Goal: Find specific page/section: Find specific page/section

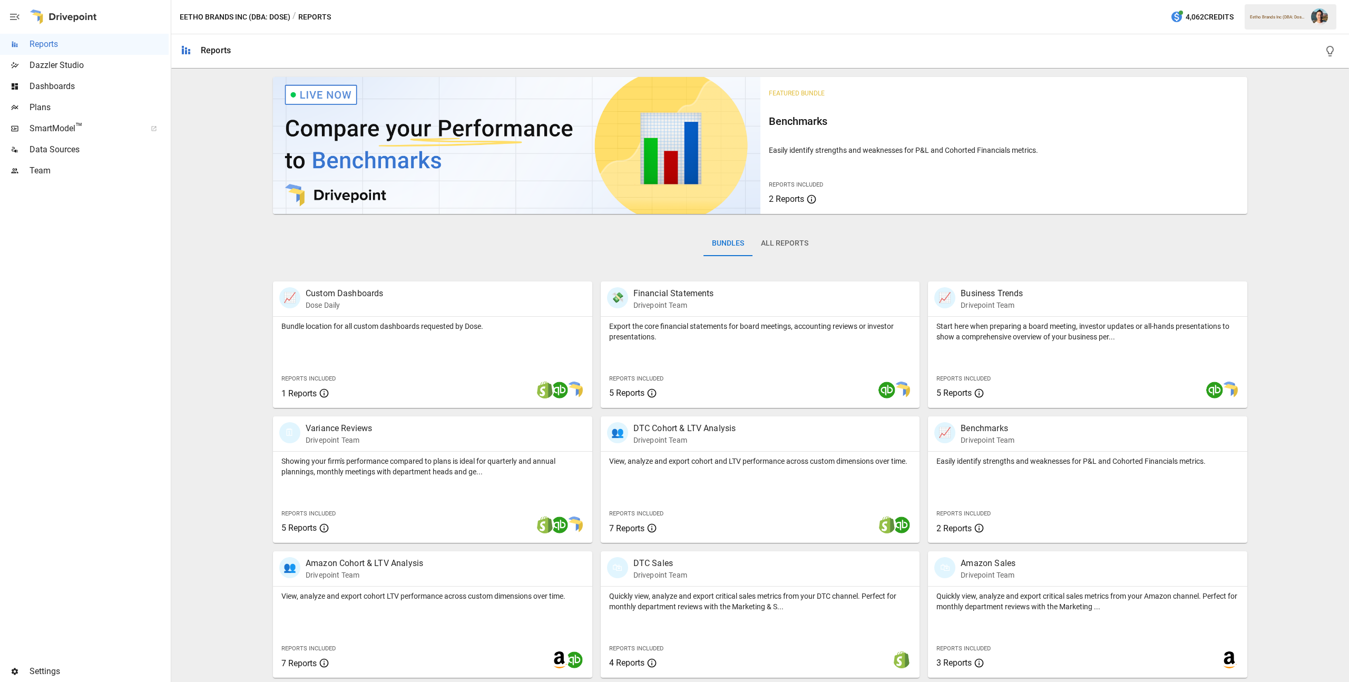
click at [125, 112] on span "Plans" at bounding box center [99, 107] width 139 height 13
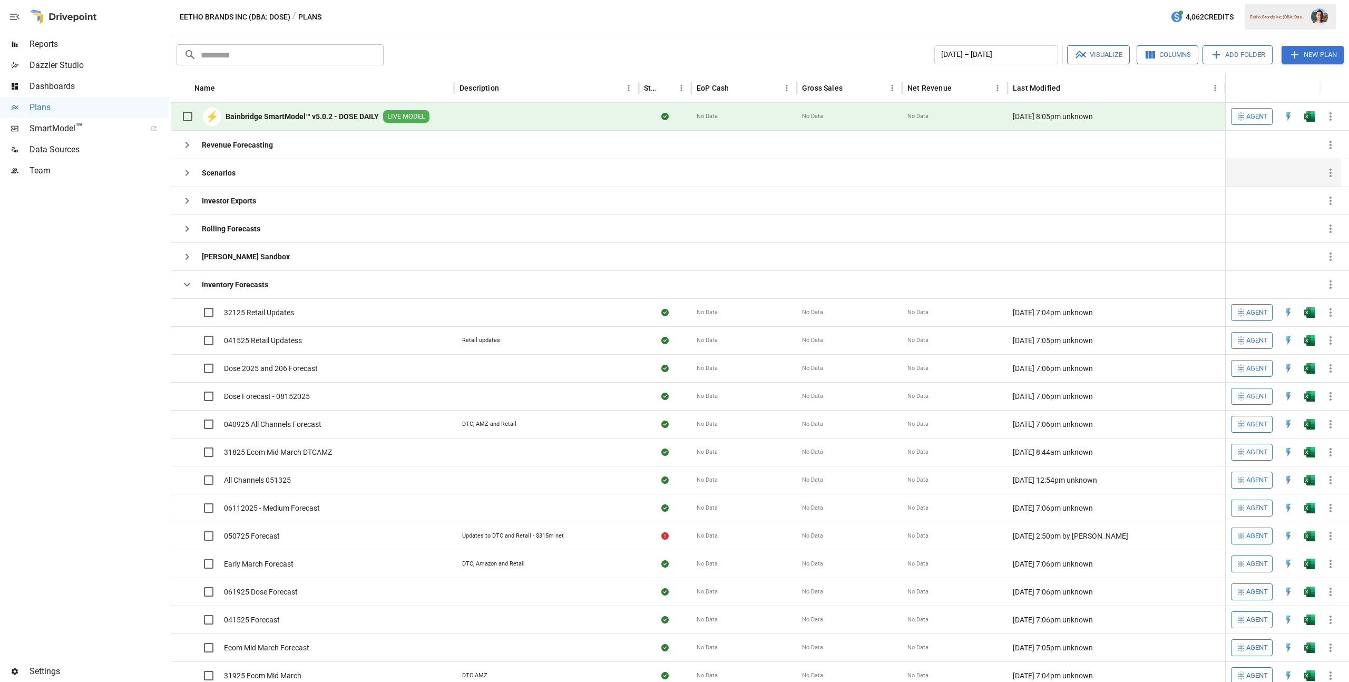
click at [303, 173] on div "Scenarios" at bounding box center [312, 173] width 283 height 28
click at [192, 256] on icon "button" at bounding box center [187, 256] width 13 height 13
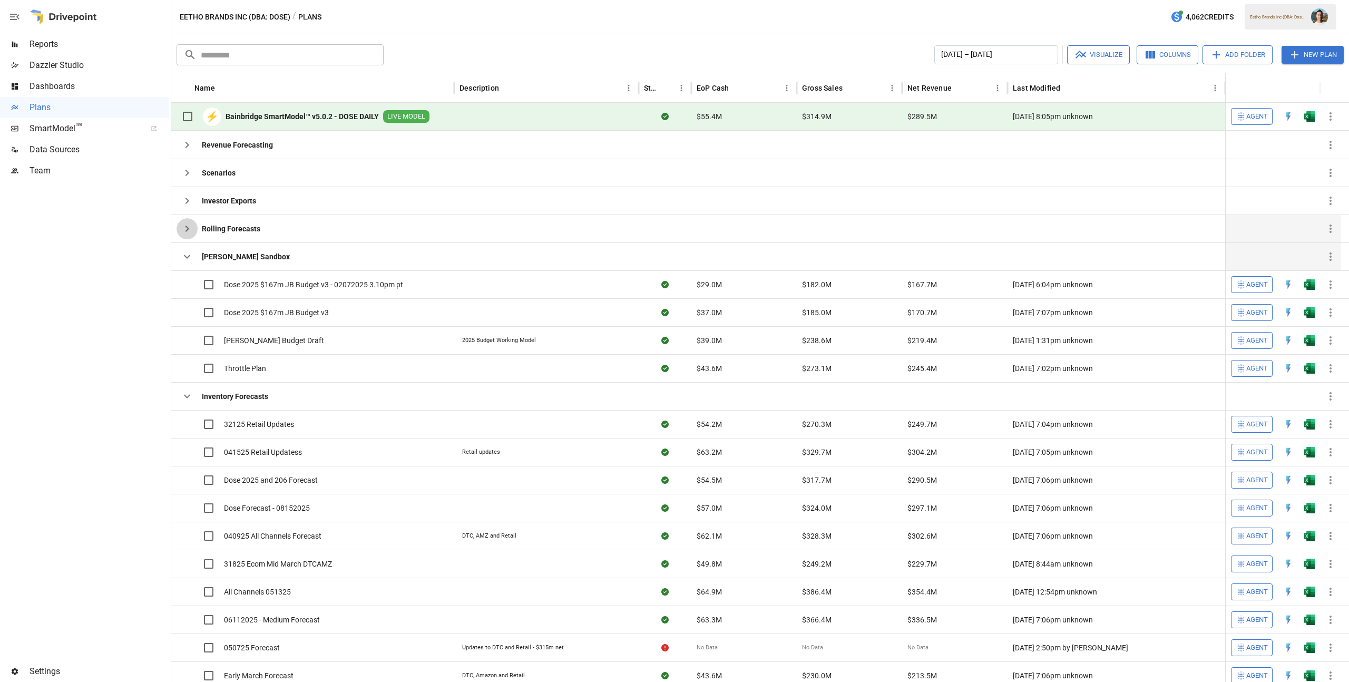
click at [190, 231] on icon "button" at bounding box center [187, 228] width 13 height 13
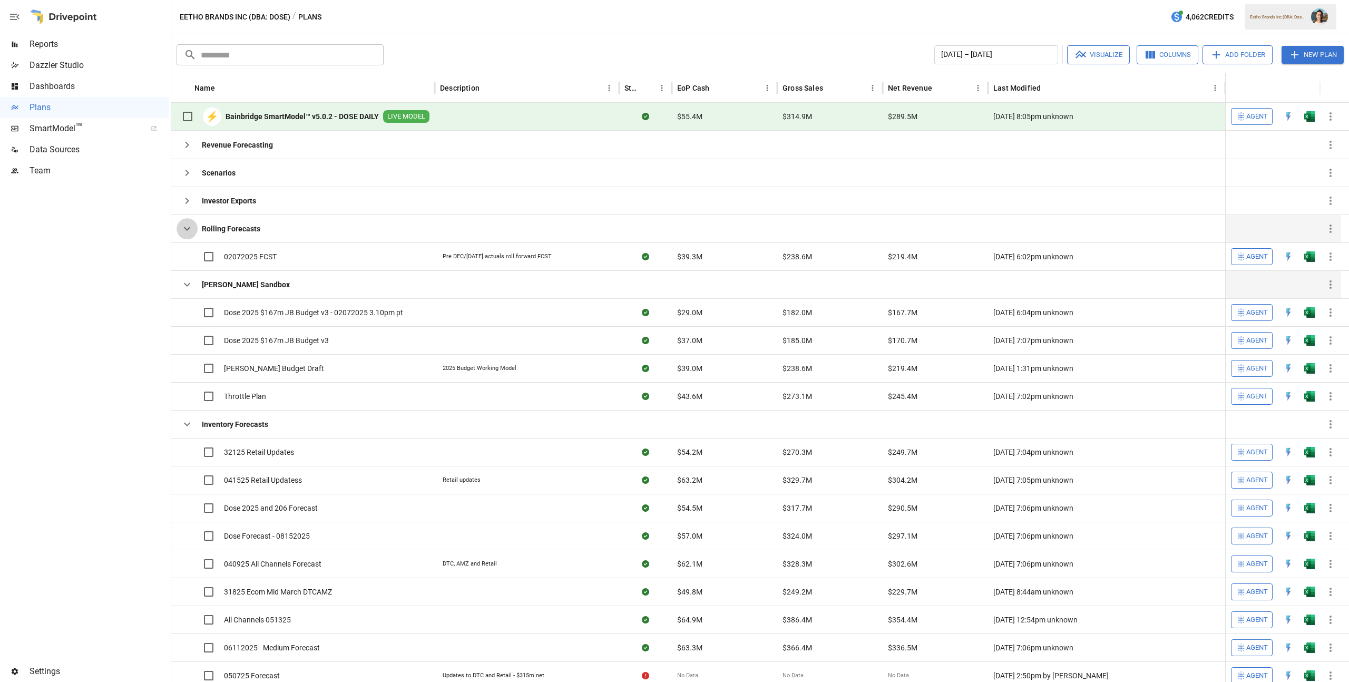
click at [190, 231] on icon "button" at bounding box center [187, 228] width 13 height 13
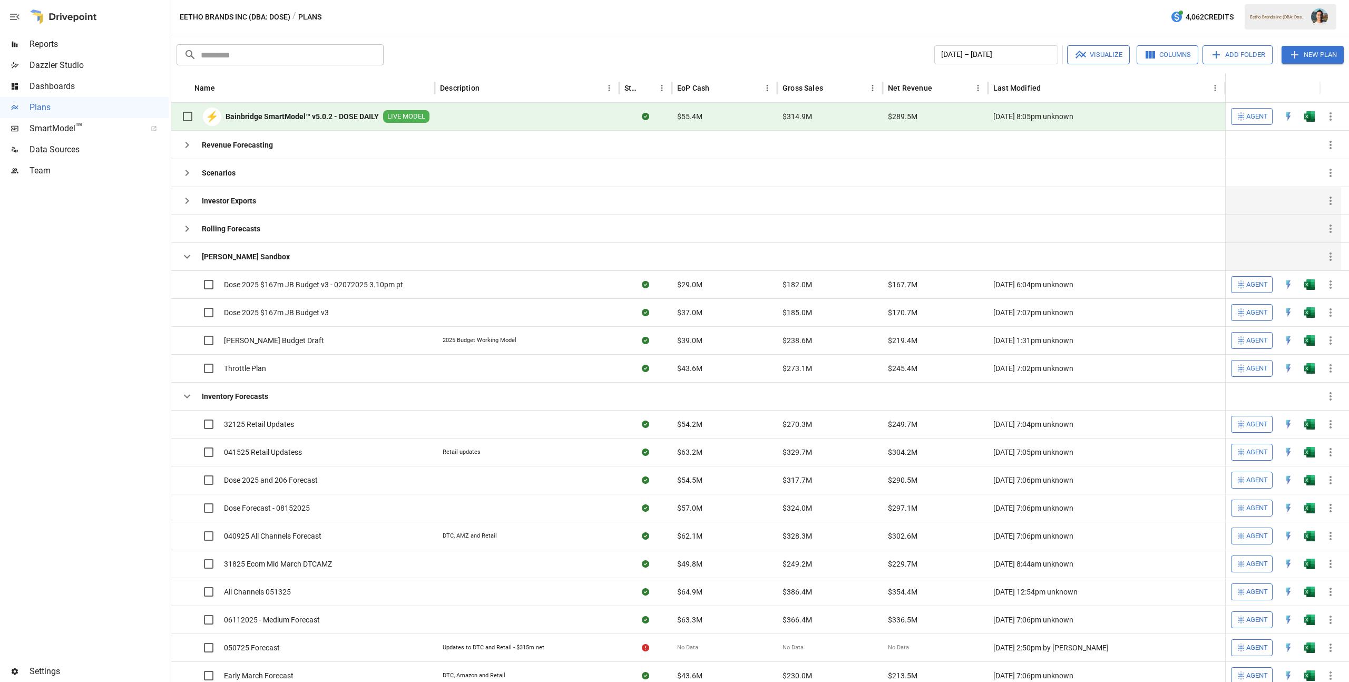
click at [187, 204] on icon "button" at bounding box center [187, 200] width 13 height 13
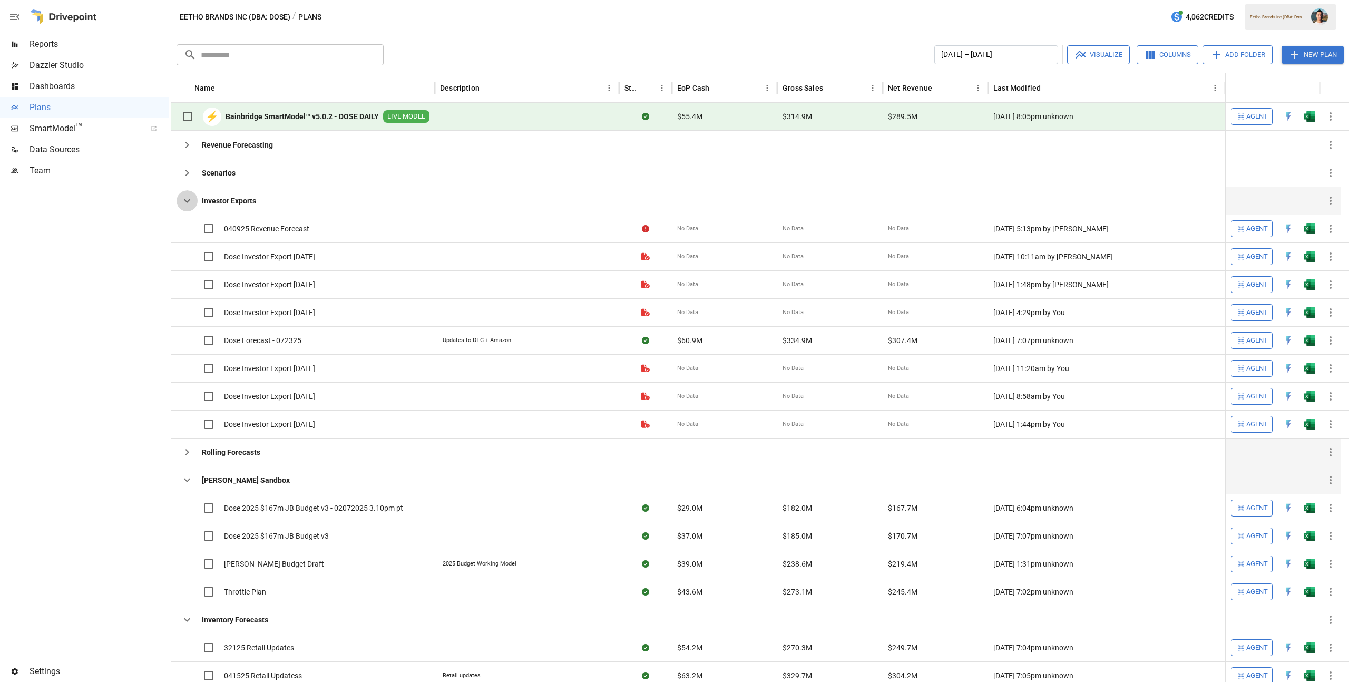
click at [188, 203] on icon "button" at bounding box center [187, 200] width 13 height 13
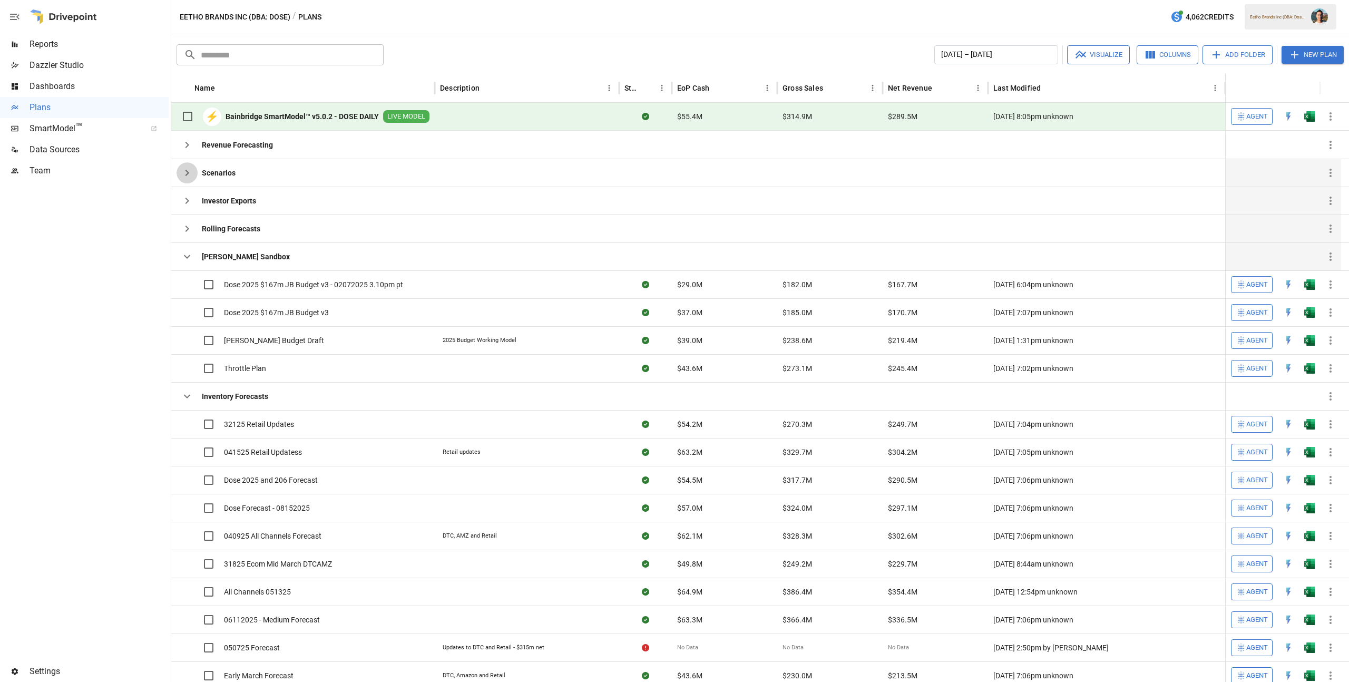
click at [192, 170] on icon "button" at bounding box center [187, 172] width 13 height 13
click at [190, 171] on icon "button" at bounding box center [187, 172] width 13 height 13
click at [188, 144] on icon "button" at bounding box center [187, 145] width 4 height 6
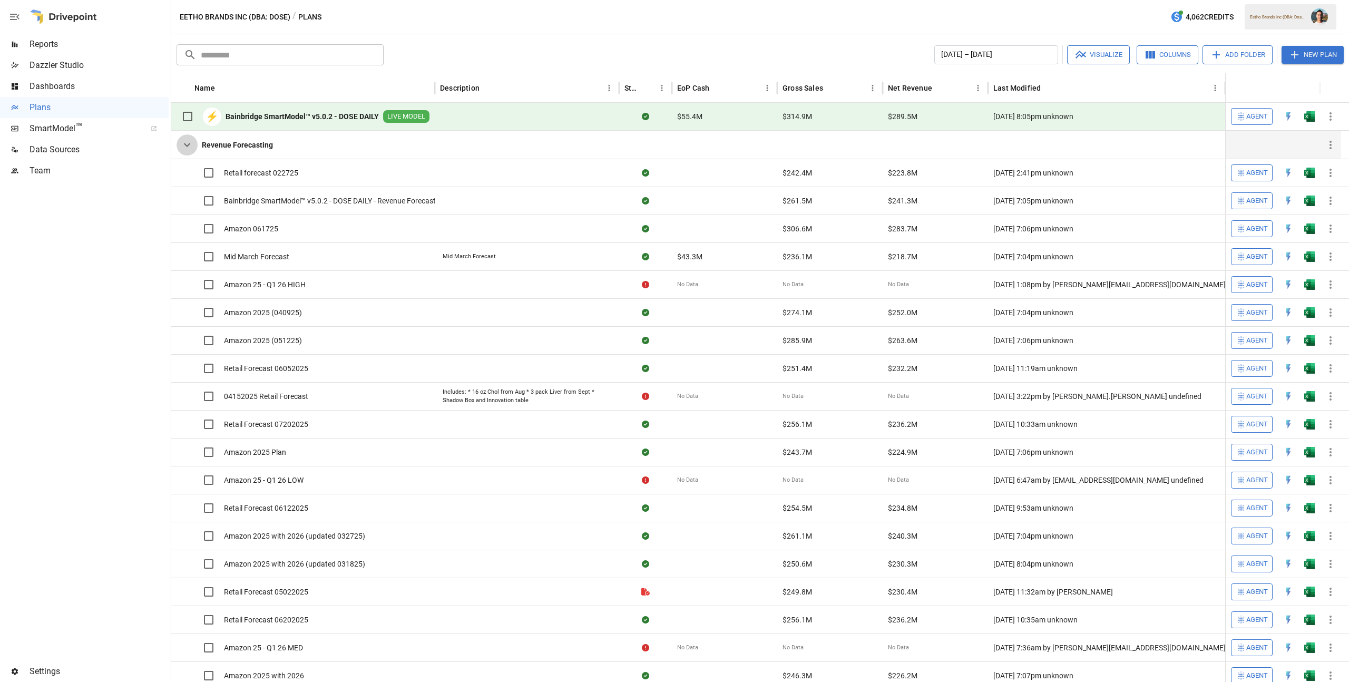
click at [183, 143] on icon "button" at bounding box center [187, 145] width 13 height 13
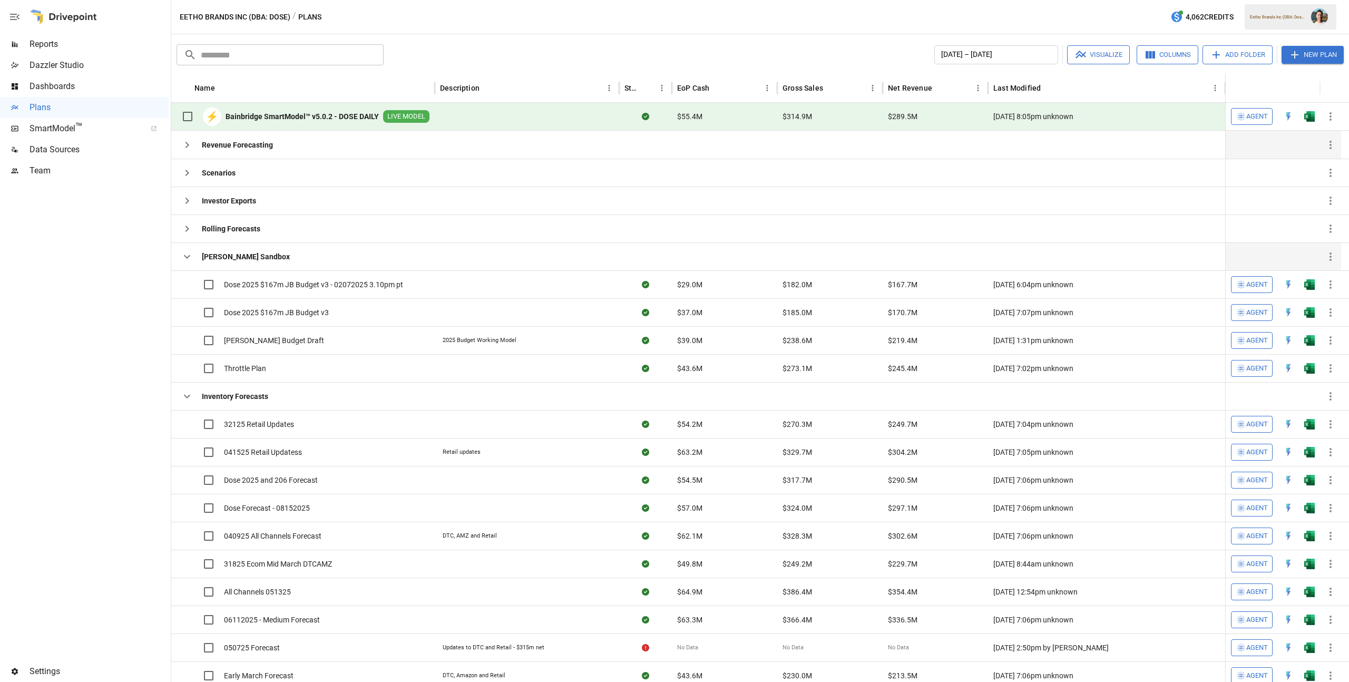
click at [187, 259] on icon "button" at bounding box center [187, 256] width 13 height 13
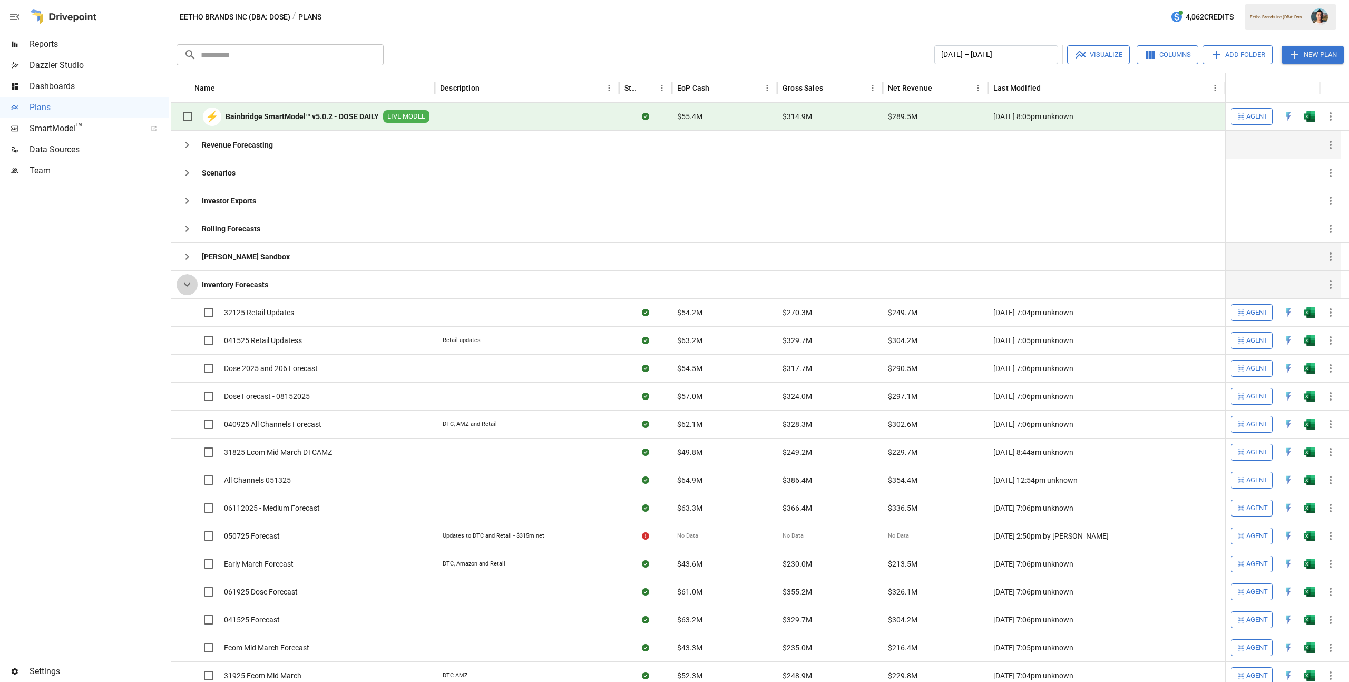
click at [190, 279] on icon "button" at bounding box center [187, 284] width 13 height 13
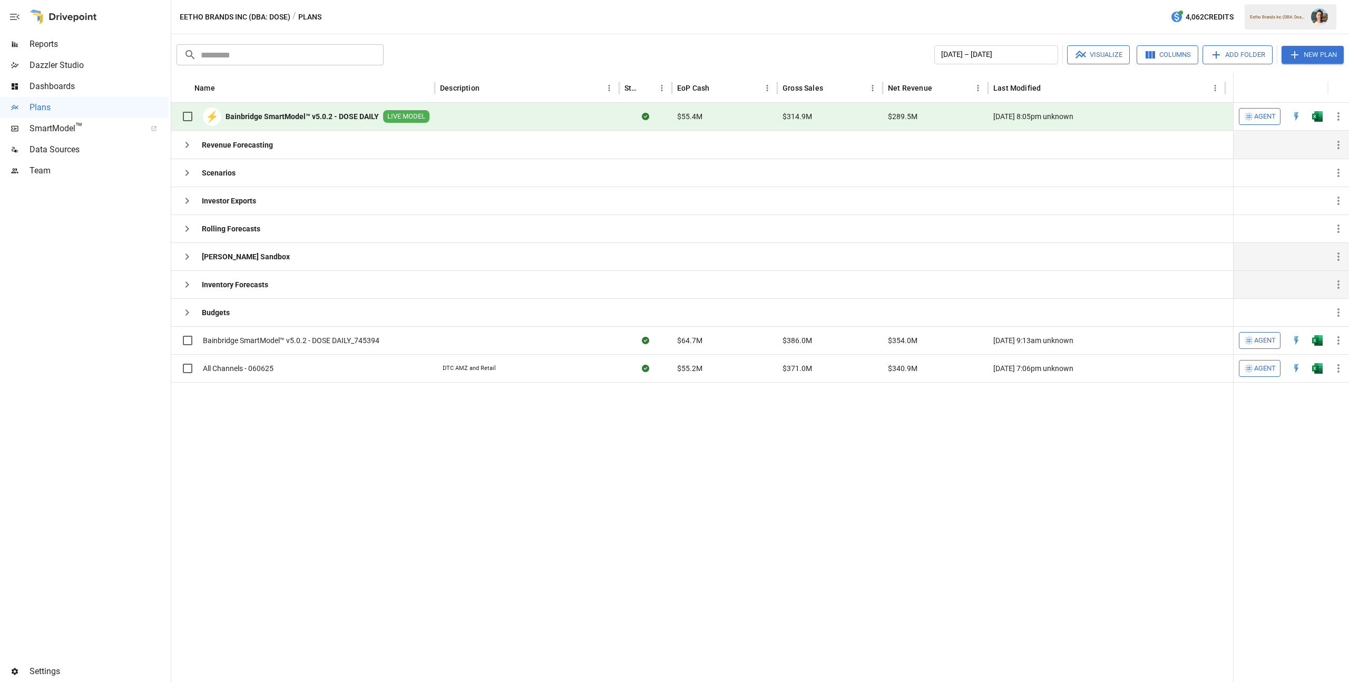
click at [190, 279] on icon "button" at bounding box center [187, 284] width 13 height 13
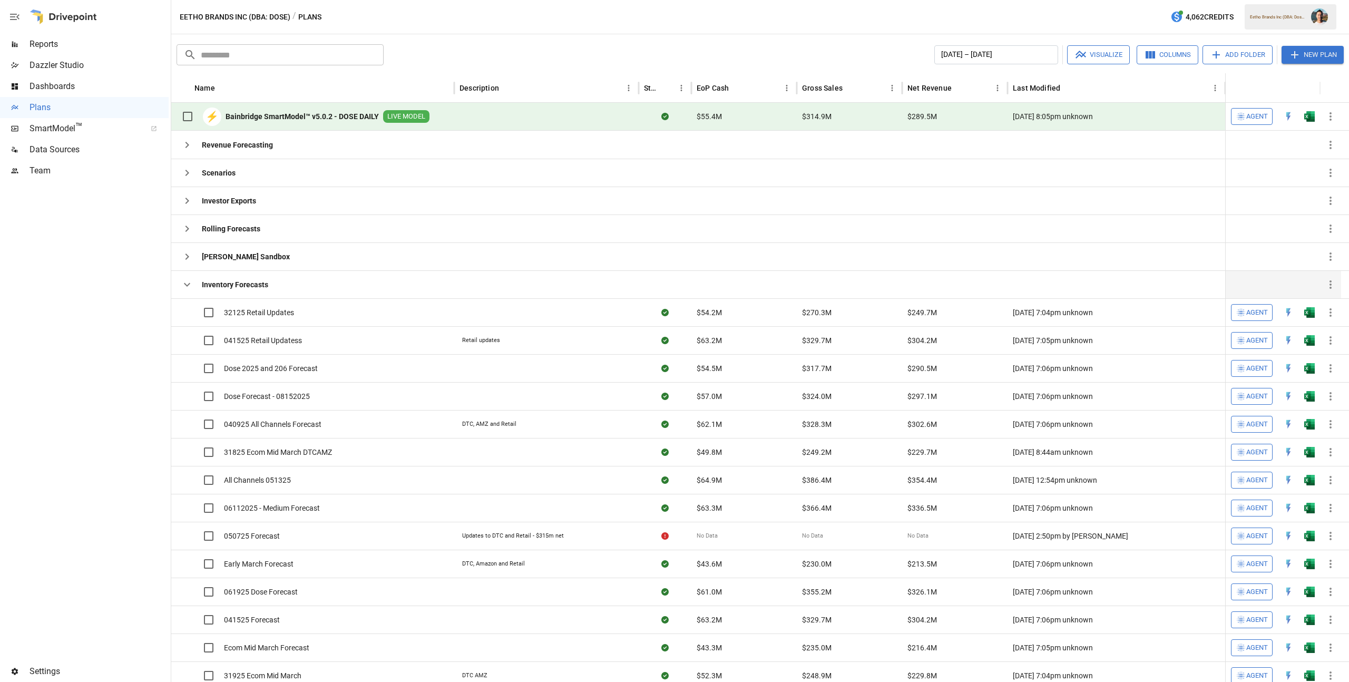
click at [103, 47] on span "Reports" at bounding box center [99, 44] width 139 height 13
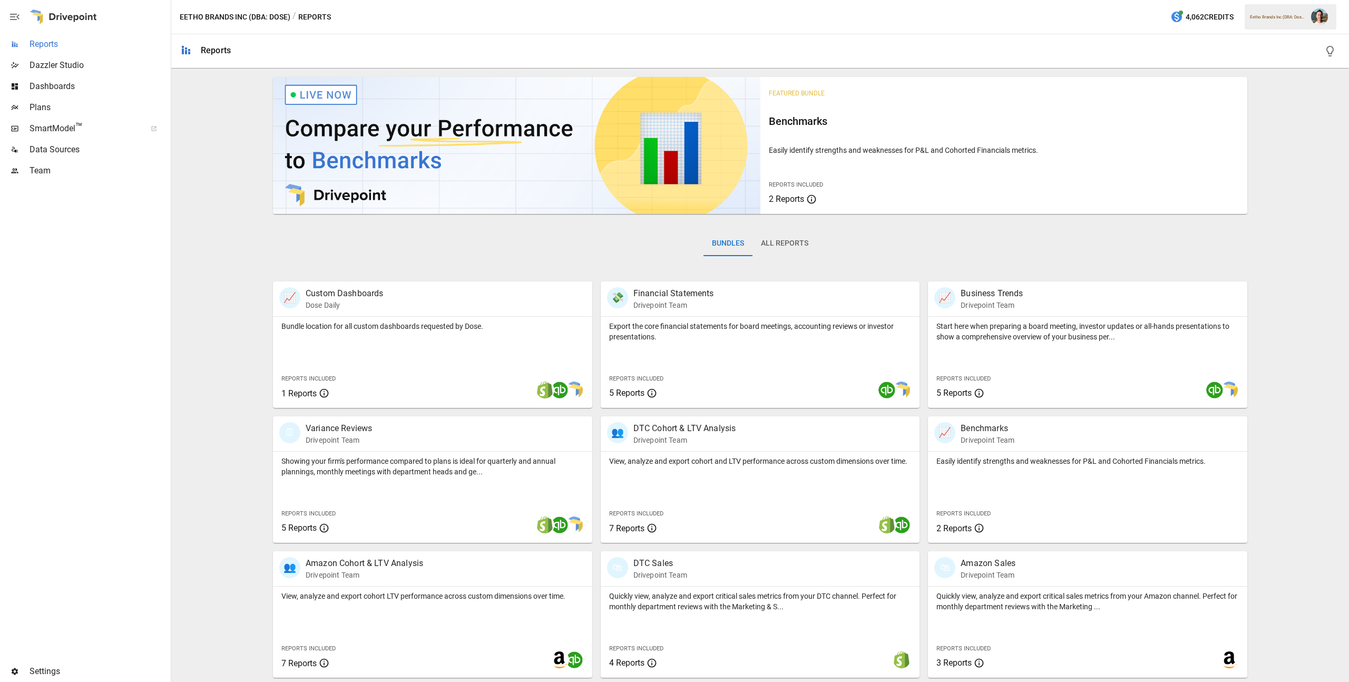
click at [67, 47] on span "Reports" at bounding box center [99, 44] width 139 height 13
